Goal: Check status: Check status

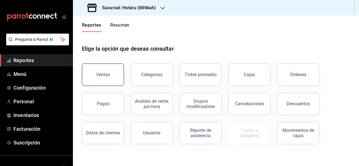
click at [105, 79] on button "Ventas" at bounding box center [103, 75] width 42 height 22
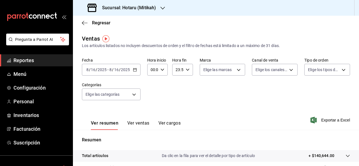
click at [135, 70] on icon "button" at bounding box center [135, 70] width 4 height 4
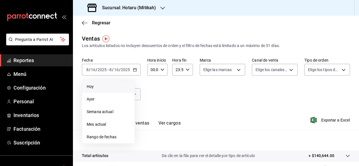
click at [105, 89] on span "Hoy" at bounding box center [108, 87] width 43 height 6
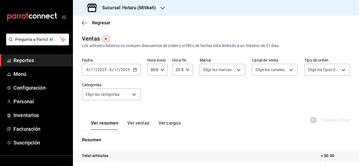
click at [128, 68] on input "2025" at bounding box center [125, 70] width 10 height 4
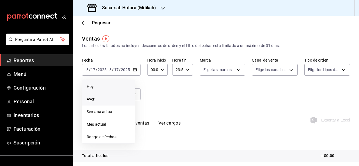
click at [101, 99] on span "Ayer" at bounding box center [108, 99] width 43 height 6
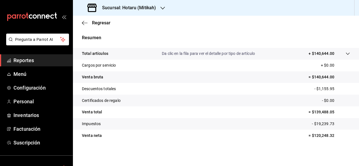
scroll to position [102, 0]
